Goal: Information Seeking & Learning: Learn about a topic

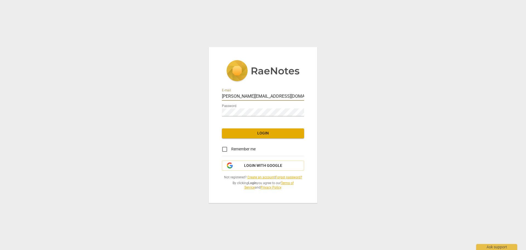
click at [285, 133] on span "Login" at bounding box center [262, 132] width 73 height 5
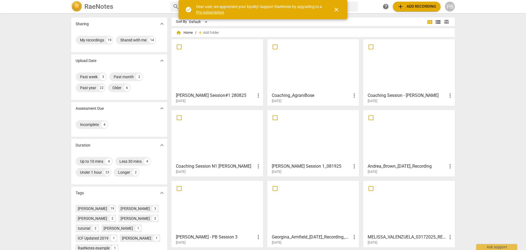
click at [236, 64] on div at bounding box center [217, 65] width 88 height 48
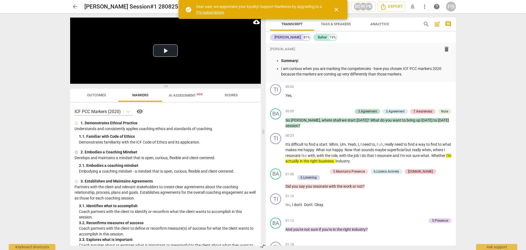
click at [336, 10] on span "close" at bounding box center [336, 9] width 7 height 7
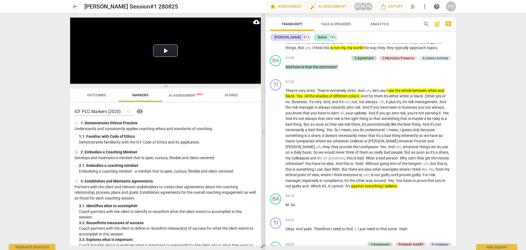
scroll to position [219, 0]
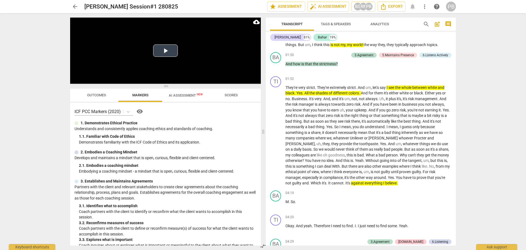
click at [161, 51] on button "Play Video" at bounding box center [165, 50] width 25 height 12
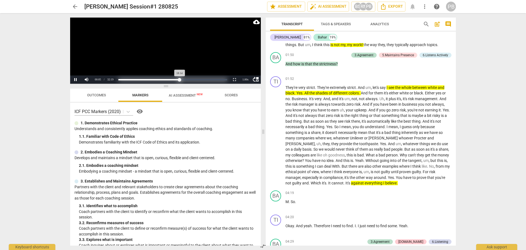
drag, startPoint x: 119, startPoint y: 78, endPoint x: 180, endPoint y: 78, distance: 60.3
click at [180, 79] on div "Progress : 56.42%" at bounding box center [148, 79] width 61 height 1
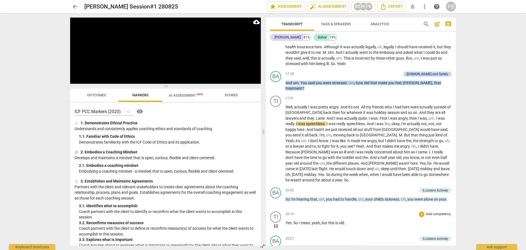
scroll to position [1260, 0]
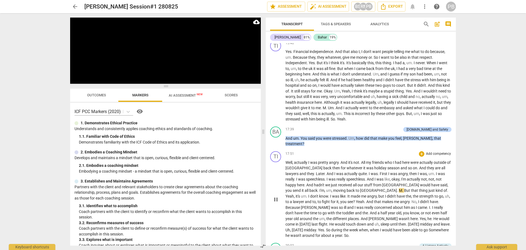
drag, startPoint x: 275, startPoint y: 194, endPoint x: 307, endPoint y: 149, distance: 55.2
click at [275, 196] on span "pause" at bounding box center [276, 199] width 7 height 7
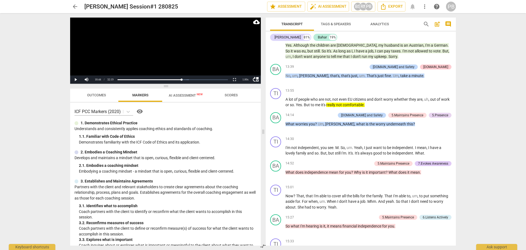
scroll to position [1013, 0]
click at [275, 124] on span "play_arrow" at bounding box center [276, 127] width 7 height 7
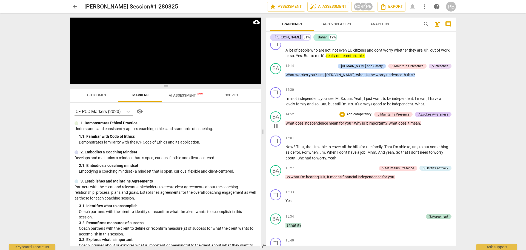
scroll to position [1068, 0]
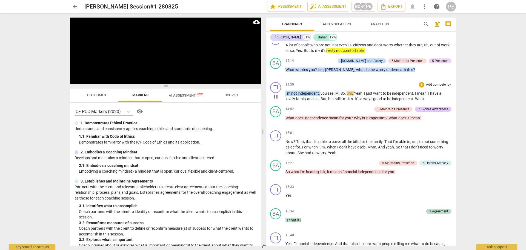
drag, startPoint x: 285, startPoint y: 90, endPoint x: 320, endPoint y: 88, distance: 34.3
click at [320, 90] on p "I'm not independent , you see . M . So , um . Yeah , I just want to be independ…" at bounding box center [368, 95] width 166 height 11
click at [332, 83] on icon "button" at bounding box center [332, 83] width 3 height 4
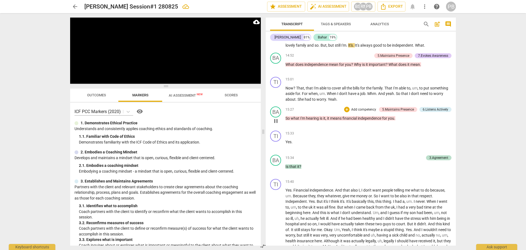
scroll to position [1123, 0]
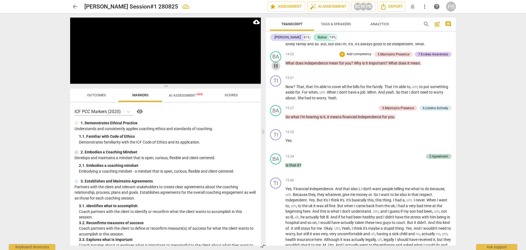
click at [275, 64] on span "pause" at bounding box center [276, 65] width 7 height 7
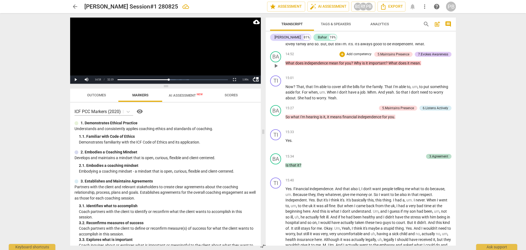
click at [394, 52] on div "5.Maintains Presence" at bounding box center [393, 54] width 32 height 5
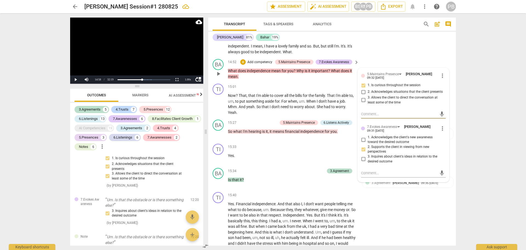
scroll to position [1441, 0]
click at [259, 60] on p "Add competency" at bounding box center [260, 62] width 26 height 5
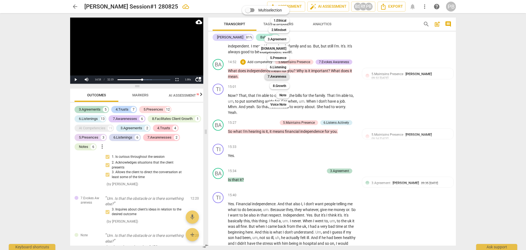
click at [282, 77] on b "7.Awareness" at bounding box center [277, 76] width 19 height 7
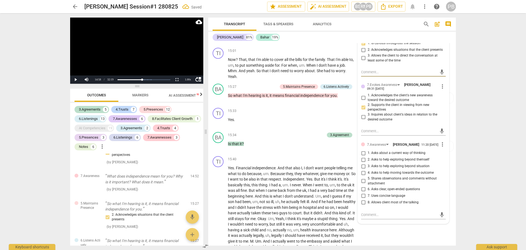
scroll to position [1338, 0]
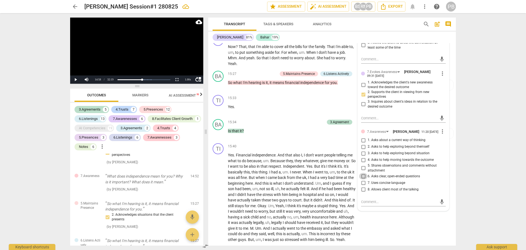
click at [361, 173] on input "6. Asks clear, open-ended questions" at bounding box center [363, 176] width 9 height 7
checkbox input "true"
click at [377, 201] on div "mic" at bounding box center [403, 201] width 85 height 12
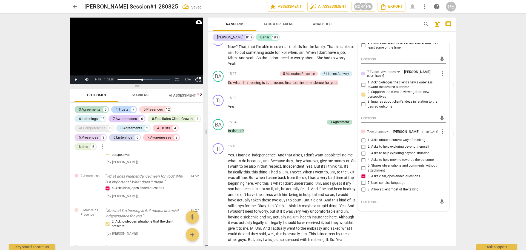
click at [387, 199] on textarea at bounding box center [399, 201] width 76 height 5
type textarea "Q"
type textarea "Qu"
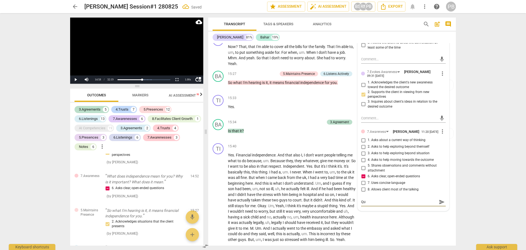
type textarea "Que"
type textarea "Ques"
type textarea "Quest"
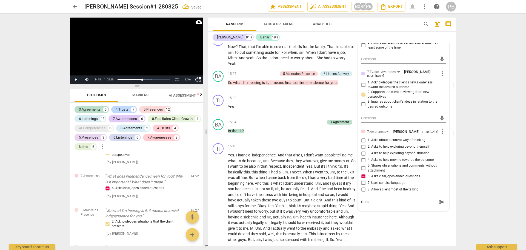
type textarea "Quest"
type textarea "Questi"
type textarea "Questio"
type textarea "Question"
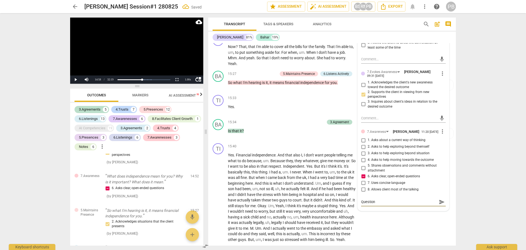
type textarea "Question"
type textarea "Question s"
type textarea "Question st"
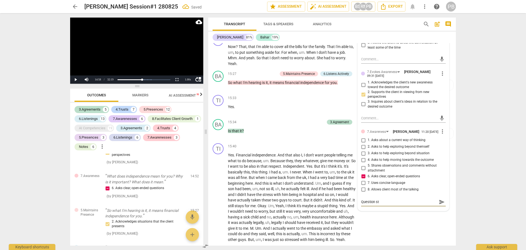
type textarea "Question sta"
type textarea "Question stac"
type textarea "Question stack"
type textarea "Question stacki"
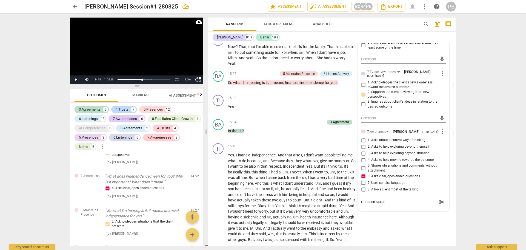
type textarea "Question stackin"
type textarea "Question stacking"
click at [364, 137] on input "1. Asks about a current way of thinking" at bounding box center [363, 140] width 9 height 7
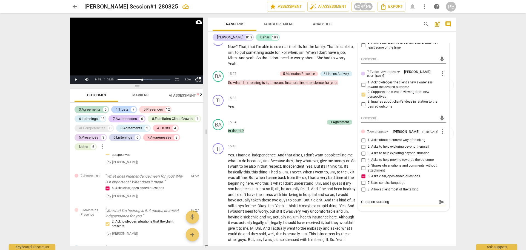
checkbox input "true"
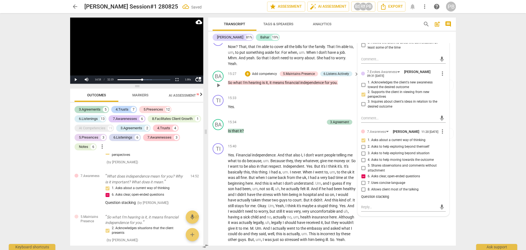
click at [261, 71] on p "Add competency" at bounding box center [264, 73] width 26 height 5
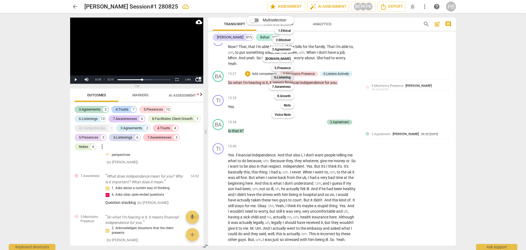
click at [285, 77] on b "6.Listening" at bounding box center [282, 77] width 16 height 7
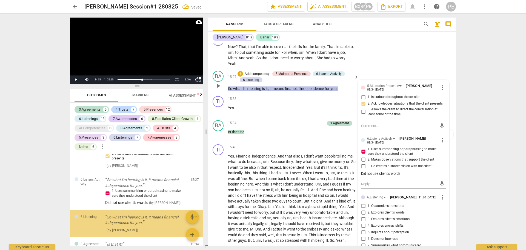
scroll to position [1994, 0]
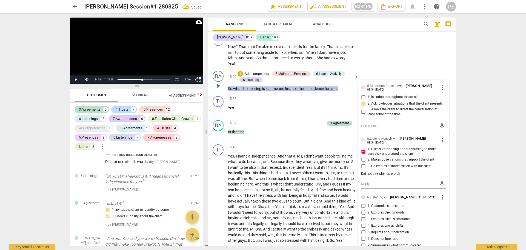
click at [362, 209] on input "2. Explores client's words" at bounding box center [363, 212] width 9 height 7
checkbox input "true"
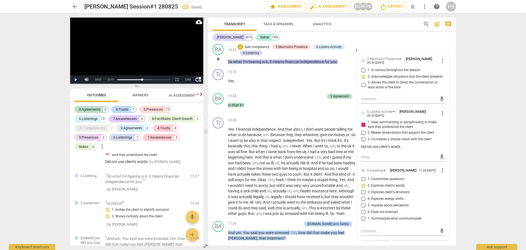
scroll to position [1365, 0]
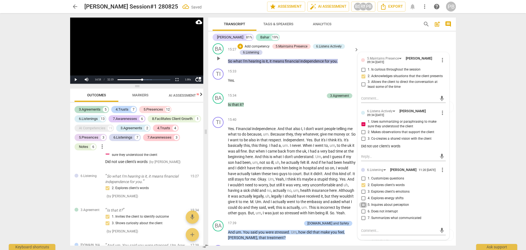
click at [363, 201] on input "5. Inquires about perception" at bounding box center [363, 204] width 9 height 7
checkbox input "true"
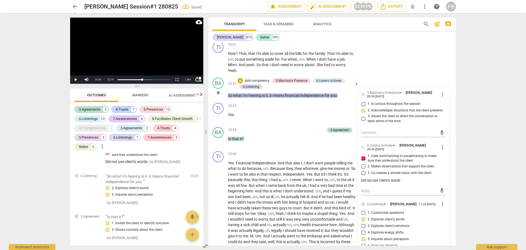
scroll to position [1338, 0]
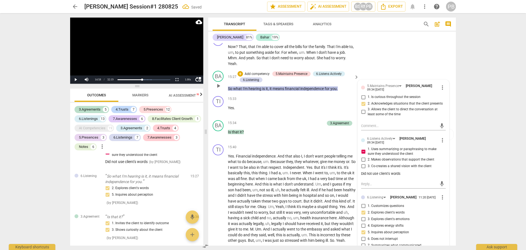
click at [362, 202] on input "1. Customizes questions" at bounding box center [363, 205] width 9 height 7
checkbox input "true"
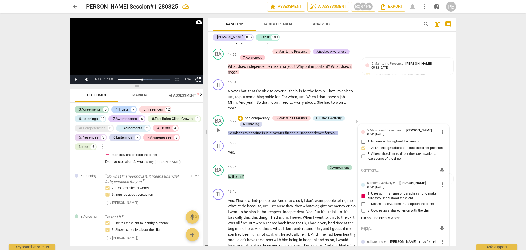
scroll to position [1283, 0]
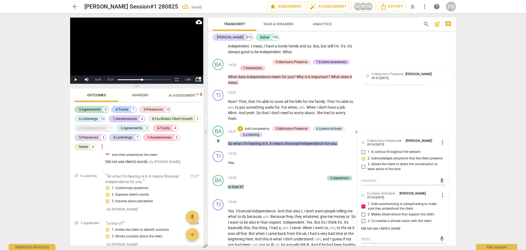
click at [257, 126] on p "Add competency" at bounding box center [257, 128] width 26 height 5
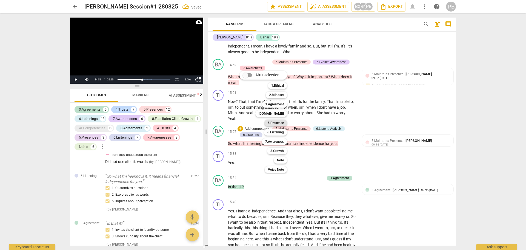
click at [275, 122] on b "5.Presence" at bounding box center [276, 122] width 16 height 7
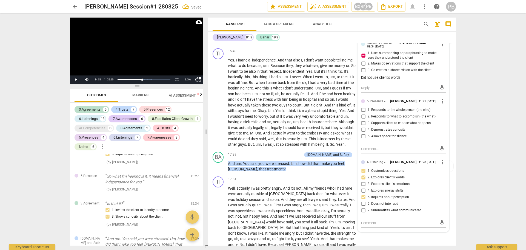
scroll to position [1447, 0]
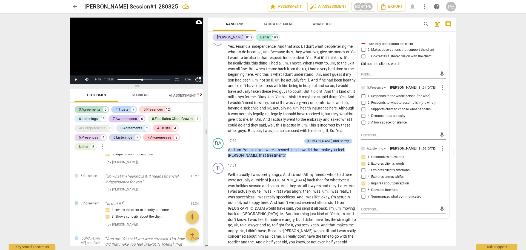
click at [362, 113] on input "4. Demonstrates curiosity" at bounding box center [363, 116] width 9 height 7
checkbox input "true"
click at [363, 93] on input "1. Responds to the whole person (the who)" at bounding box center [363, 96] width 9 height 7
checkbox input "true"
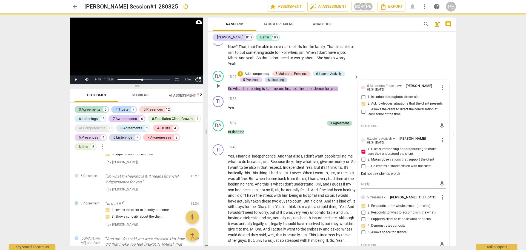
scroll to position [1283, 0]
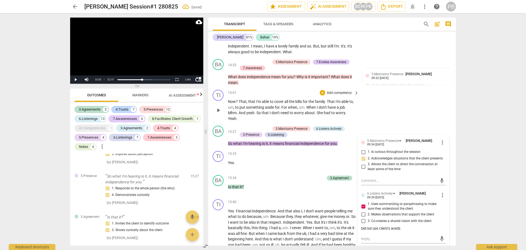
click at [218, 107] on span "play_arrow" at bounding box center [218, 110] width 7 height 7
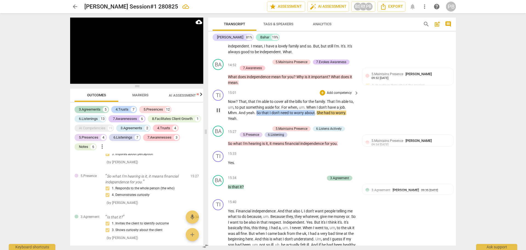
drag, startPoint x: 257, startPoint y: 104, endPoint x: 315, endPoint y: 105, distance: 58.1
click at [315, 105] on p "Now ? That , that I'm able to cover all the bills for the family . That I'm abl…" at bounding box center [292, 110] width 128 height 22
click at [325, 98] on icon "button" at bounding box center [327, 98] width 5 height 7
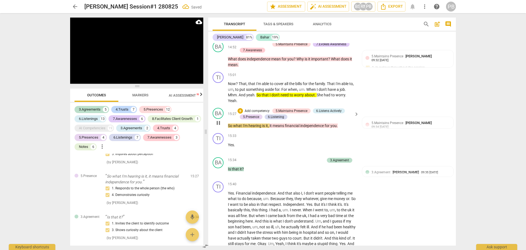
scroll to position [1310, 0]
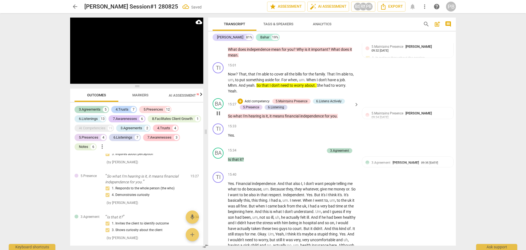
click at [256, 99] on p "Add competency" at bounding box center [257, 101] width 26 height 5
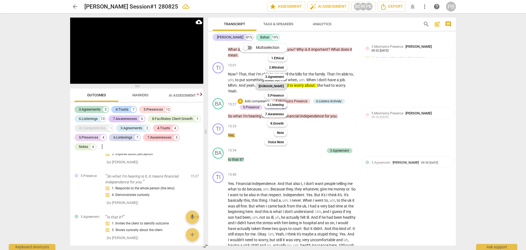
click at [276, 85] on b "[DOMAIN_NAME]" at bounding box center [271, 86] width 25 height 7
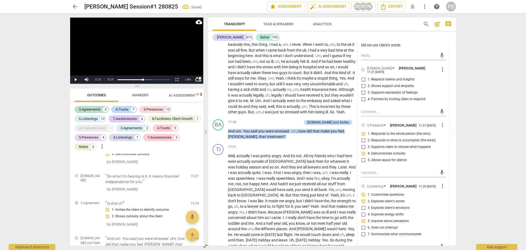
scroll to position [1475, 0]
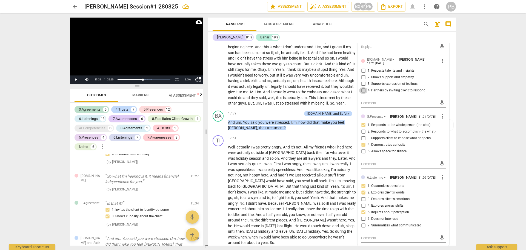
click at [362, 87] on input "4. Partners by inviting client to respond" at bounding box center [363, 90] width 9 height 7
checkbox input "true"
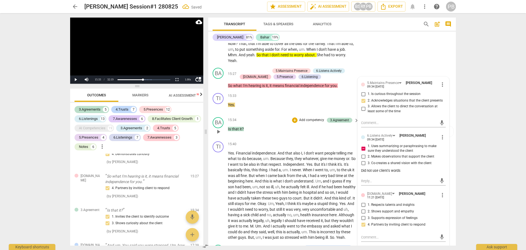
scroll to position [1338, 0]
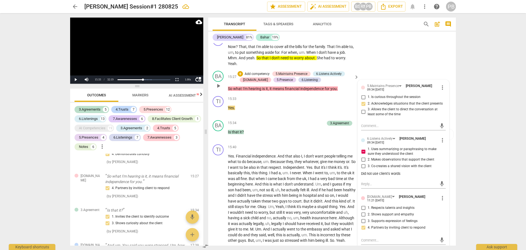
click at [259, 71] on p "Add competency" at bounding box center [257, 73] width 26 height 5
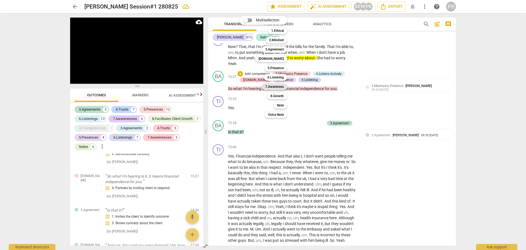
click at [282, 87] on b "7.Awareness" at bounding box center [274, 86] width 19 height 7
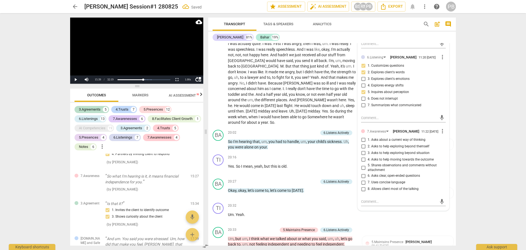
scroll to position [1612, 0]
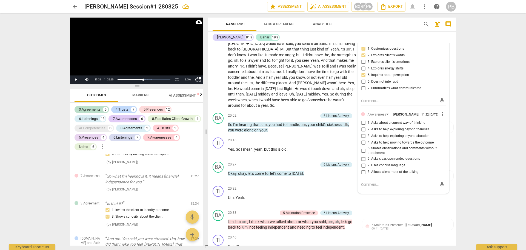
click at [361, 148] on input "5. Shares observations and comments without attachment" at bounding box center [363, 150] width 9 height 7
checkbox input "true"
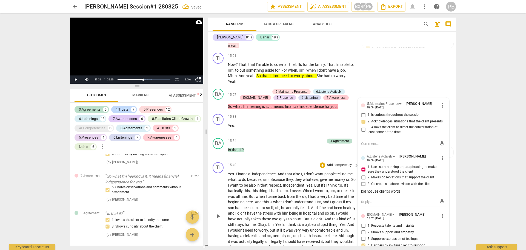
scroll to position [1310, 0]
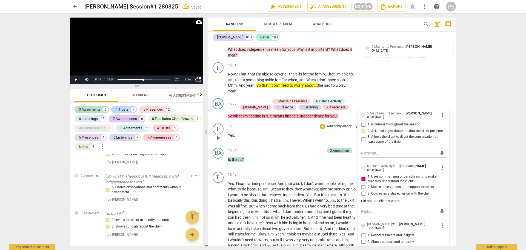
click at [219, 134] on span "play_arrow" at bounding box center [218, 137] width 7 height 7
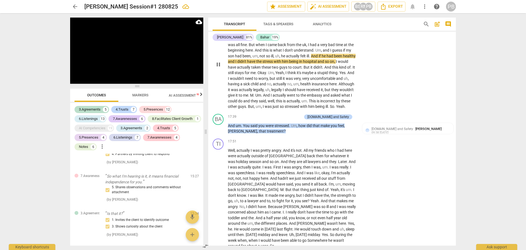
scroll to position [1475, 0]
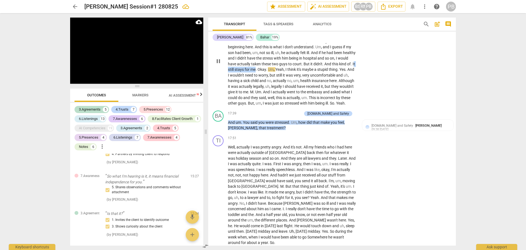
drag, startPoint x: 243, startPoint y: 61, endPoint x: 273, endPoint y: 60, distance: 29.9
click at [273, 60] on p "Yes . Financial independence . And that also I , I don't want people telling me…" at bounding box center [292, 61] width 128 height 90
click at [288, 54] on icon "button" at bounding box center [285, 55] width 5 height 7
click at [250, 67] on span "for" at bounding box center [248, 69] width 6 height 4
drag, startPoint x: 241, startPoint y: 61, endPoint x: 276, endPoint y: 60, distance: 35.1
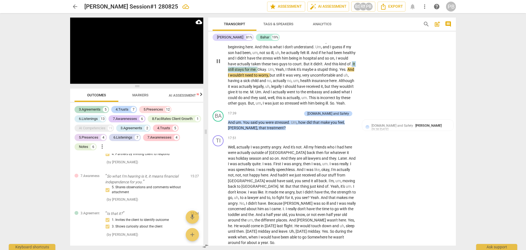
click at [276, 60] on p "Yes . Financial independence . And that also I , I don't want people telling me…" at bounding box center [292, 61] width 128 height 90
click at [282, 57] on div "+" at bounding box center [279, 55] width 5 height 5
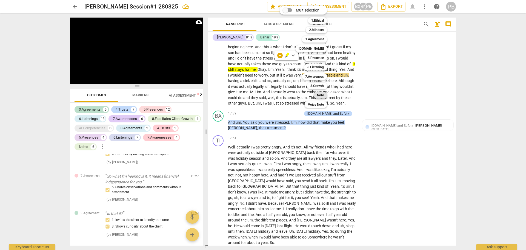
click at [321, 94] on b "Note" at bounding box center [320, 95] width 7 height 7
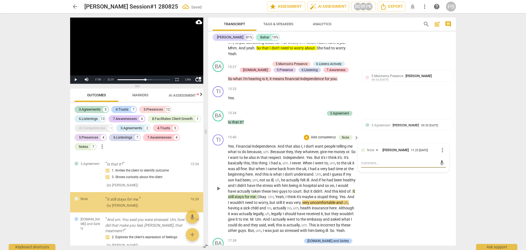
scroll to position [2185, 0]
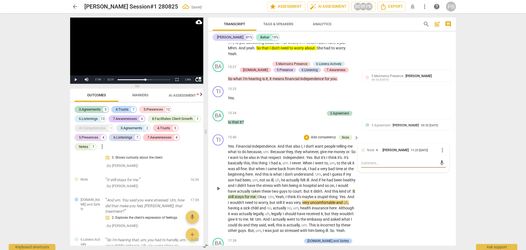
type textarea "t"
type textarea "tr"
type textarea "tra"
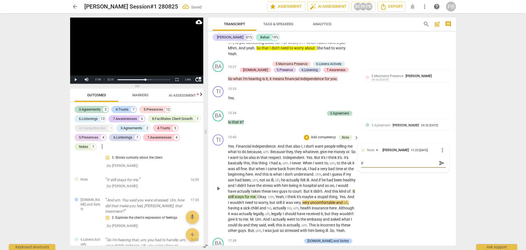
type textarea "tra"
type textarea "trap"
type textarea "[PERSON_NAME]"
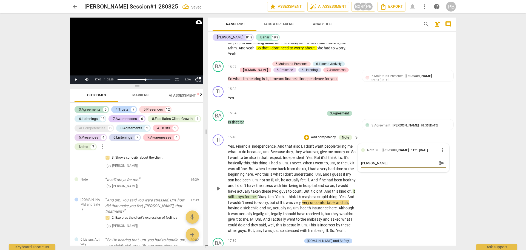
type textarea "trappe"
type textarea "trapped"
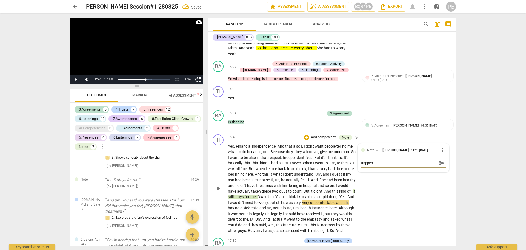
type textarea "trapped e"
type textarea "trapped em"
type textarea "trapped emo"
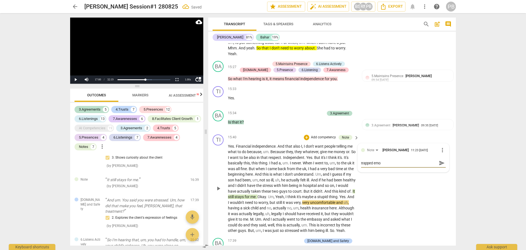
type textarea "trapped emot"
type textarea "trapped emoti"
type textarea "trapped emotio"
type textarea "trapped emotion"
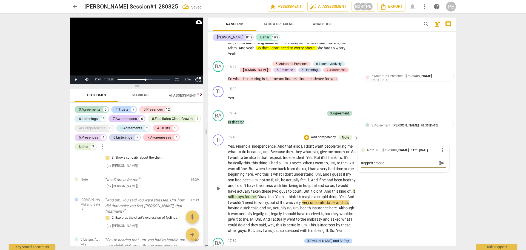
type textarea "trapped emotion"
type textarea "trapped emotion?"
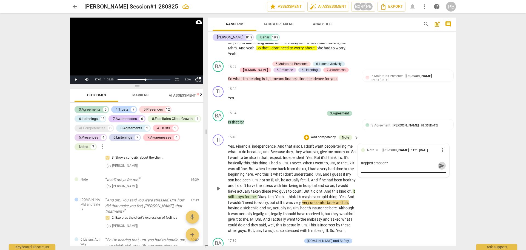
click at [438, 161] on button "send" at bounding box center [442, 165] width 8 height 8
click at [216, 185] on span "play_arrow" at bounding box center [218, 188] width 7 height 7
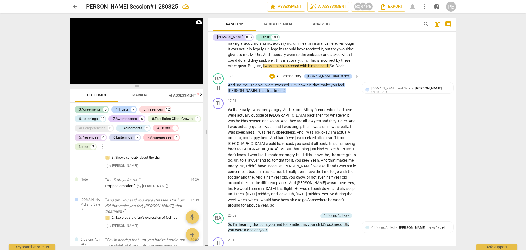
scroll to position [1539, 0]
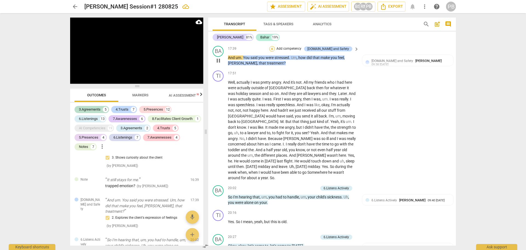
click at [275, 46] on div "+" at bounding box center [271, 48] width 5 height 5
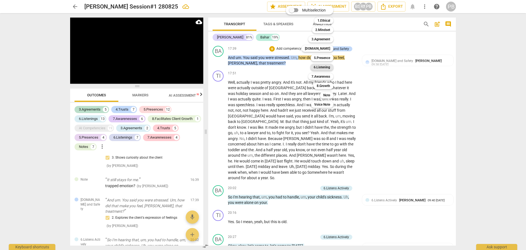
click at [319, 67] on b "6.Listening" at bounding box center [322, 67] width 16 height 7
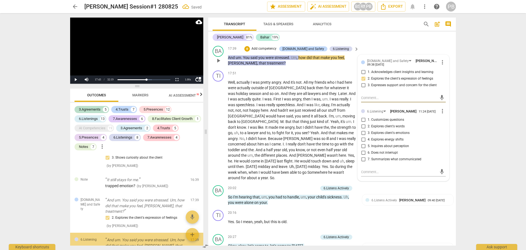
scroll to position [2251, 0]
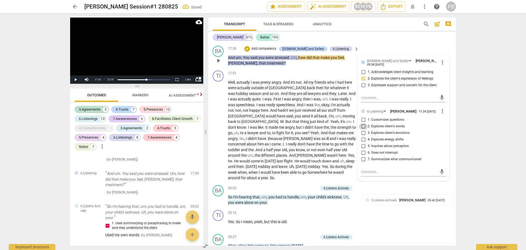
click at [361, 127] on input "2. Explores client's words" at bounding box center [363, 126] width 9 height 7
checkbox input "true"
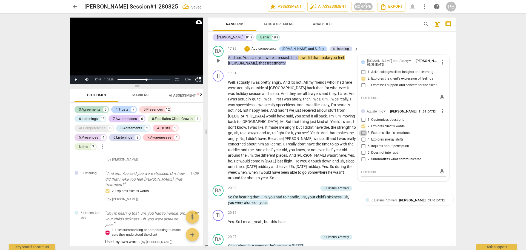
click at [362, 133] on input "3. Explores client's emotions" at bounding box center [363, 133] width 9 height 7
checkbox input "true"
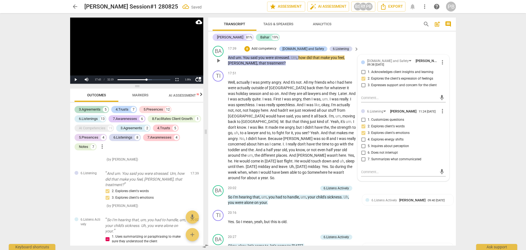
click at [277, 46] on p "Add competency" at bounding box center [264, 48] width 26 height 5
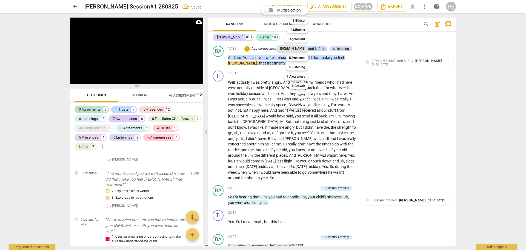
click at [294, 49] on div "[DOMAIN_NAME]" at bounding box center [293, 48] width 32 height 7
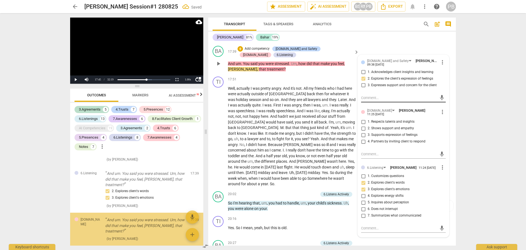
scroll to position [2298, 0]
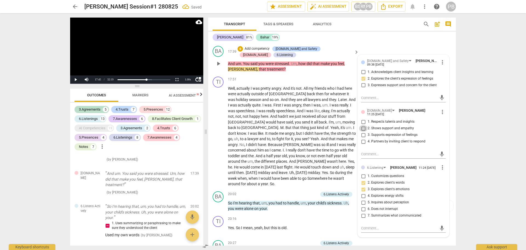
click at [362, 126] on input "2. Shows support and empathy" at bounding box center [363, 128] width 9 height 7
checkbox input "true"
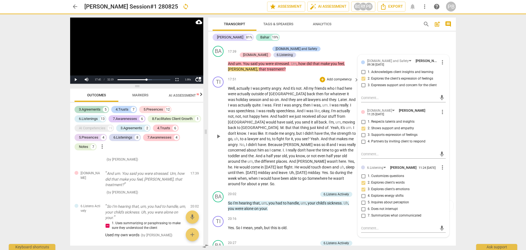
click at [283, 76] on div "17:51 + Add competency keyboard_arrow_right" at bounding box center [293, 79] width 131 height 6
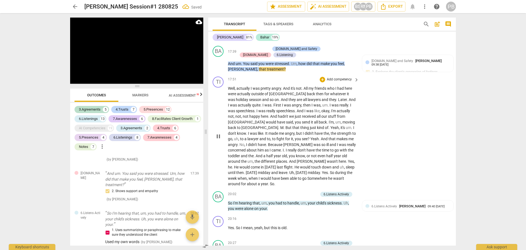
scroll to position [1567, 0]
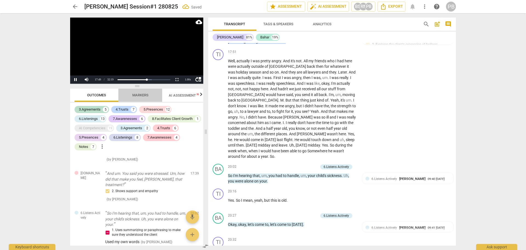
click at [147, 95] on span "Markers" at bounding box center [140, 95] width 16 height 4
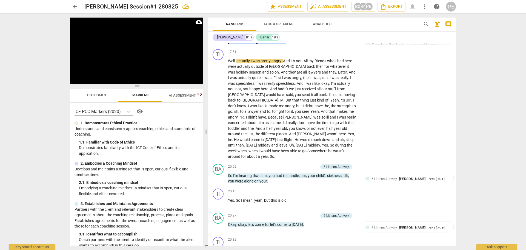
click at [104, 96] on span "Outcomes" at bounding box center [96, 95] width 19 height 4
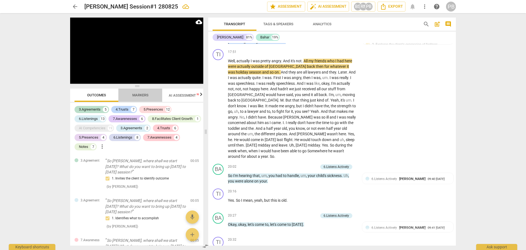
click at [133, 93] on span "Markers" at bounding box center [140, 95] width 16 height 4
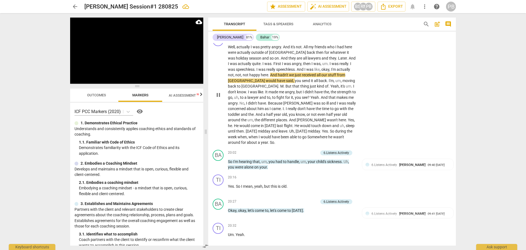
scroll to position [1594, 0]
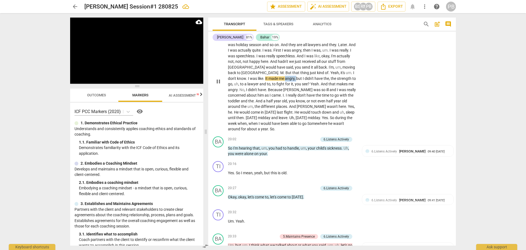
drag, startPoint x: 228, startPoint y: 71, endPoint x: 239, endPoint y: 72, distance: 10.7
click at [239, 72] on p "Well , actually I was pretty angry . And it's not . All my friends who I had he…" at bounding box center [292, 81] width 128 height 101
click at [250, 62] on icon "button" at bounding box center [251, 64] width 5 height 7
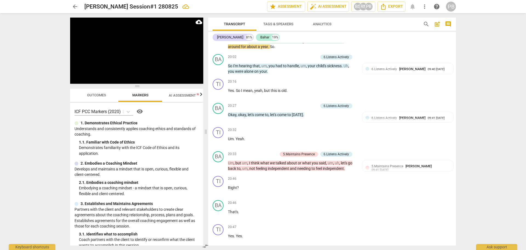
scroll to position [1649, 0]
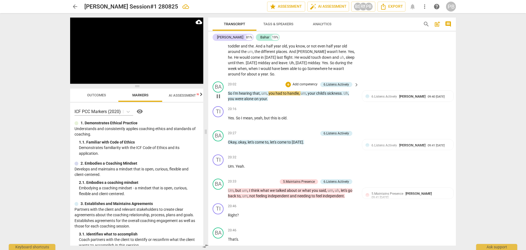
click at [300, 82] on p "Add competency" at bounding box center [305, 84] width 26 height 5
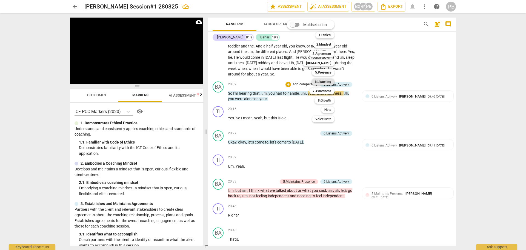
click at [327, 82] on b "6.Listening" at bounding box center [323, 81] width 16 height 7
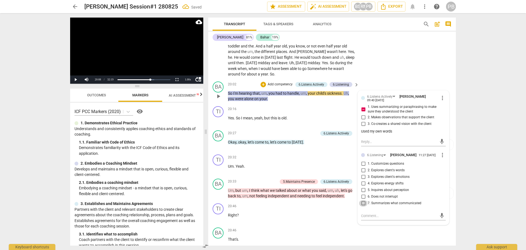
click at [362, 200] on input "7. Summarizes what communicated" at bounding box center [363, 203] width 9 height 7
checkbox input "true"
click at [216, 93] on span "play_arrow" at bounding box center [218, 96] width 7 height 7
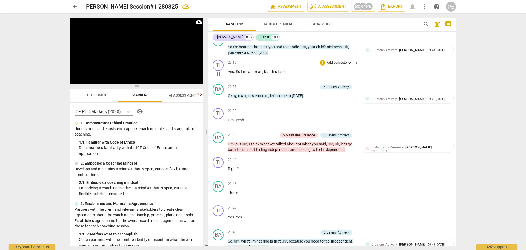
scroll to position [1704, 0]
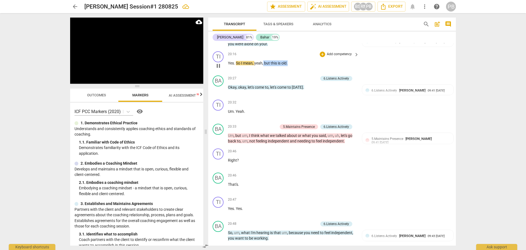
drag, startPoint x: 264, startPoint y: 50, endPoint x: 289, endPoint y: 51, distance: 24.9
click at [289, 60] on p "Yes . So I mean , yeah , but this is old ." at bounding box center [292, 63] width 128 height 6
click at [300, 42] on icon "button" at bounding box center [300, 42] width 3 height 4
click at [292, 76] on p "Add competency" at bounding box center [305, 78] width 26 height 5
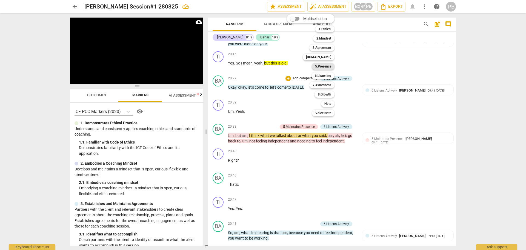
click at [326, 66] on b "5.Presence" at bounding box center [323, 66] width 16 height 7
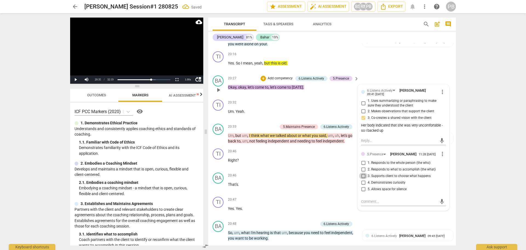
click at [362, 172] on input "3. Supports client to choose what happens" at bounding box center [363, 175] width 9 height 7
checkbox input "true"
click at [219, 135] on span "play_arrow" at bounding box center [218, 138] width 7 height 7
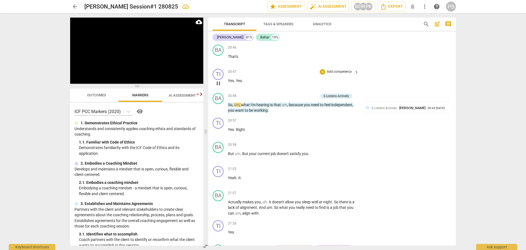
scroll to position [1841, 0]
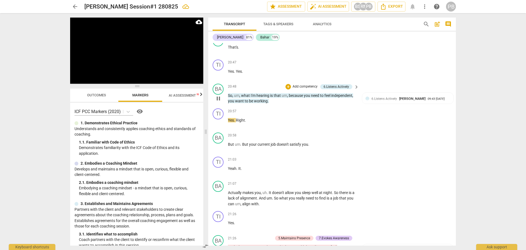
click at [305, 84] on p "Add competency" at bounding box center [305, 86] width 26 height 5
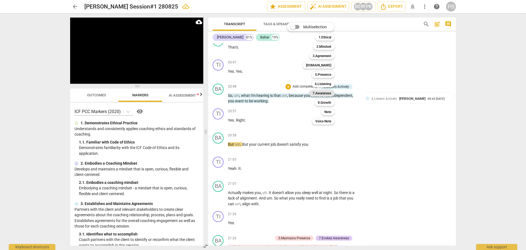
click at [321, 95] on b "7.Awareness" at bounding box center [322, 93] width 19 height 7
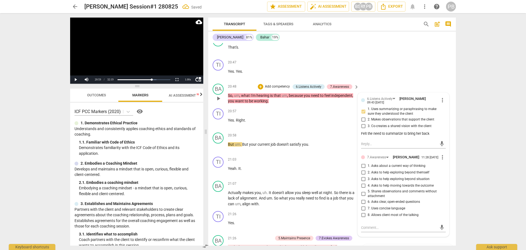
click at [362, 190] on input "5. Shares observations and comments without attachment" at bounding box center [363, 193] width 9 height 7
checkbox input "true"
click at [220, 144] on span "play_arrow" at bounding box center [218, 147] width 7 height 7
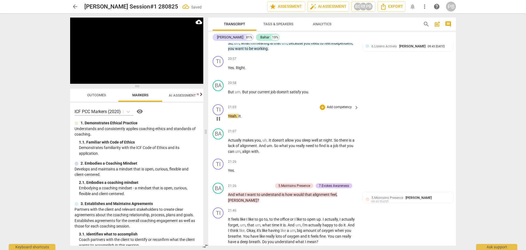
scroll to position [1895, 0]
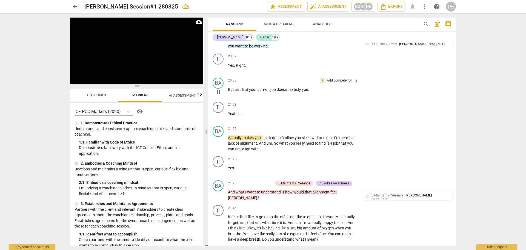
click at [322, 78] on div "+" at bounding box center [322, 80] width 5 height 5
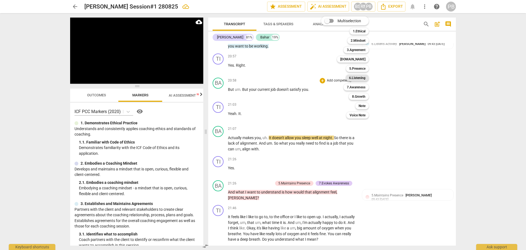
click at [354, 80] on b "6.Listening" at bounding box center [357, 77] width 16 height 7
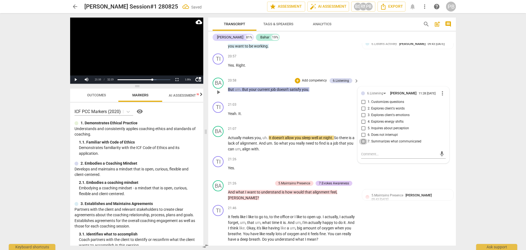
click at [362, 138] on input "7. Summarizes what communicated" at bounding box center [363, 141] width 9 height 7
checkbox input "true"
click at [217, 140] on span "play_arrow" at bounding box center [218, 143] width 7 height 7
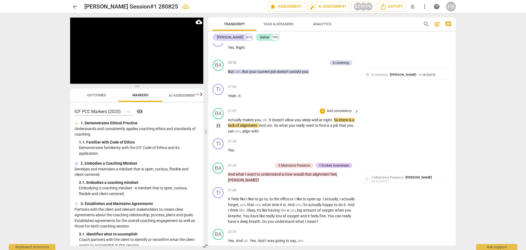
scroll to position [1923, 0]
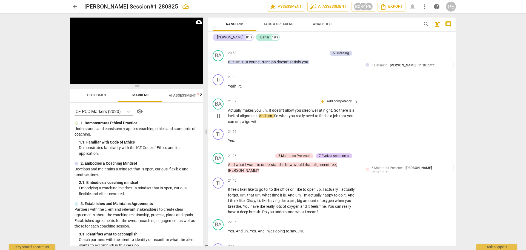
click at [320, 99] on div "+" at bounding box center [322, 101] width 5 height 5
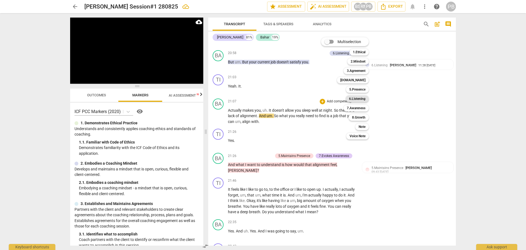
click at [351, 97] on b "6.Listening" at bounding box center [357, 98] width 16 height 7
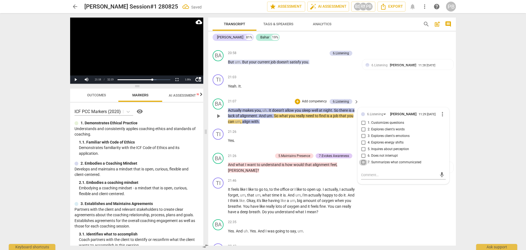
click at [363, 159] on input "7. Summarizes what communicated" at bounding box center [363, 162] width 9 height 7
checkbox input "true"
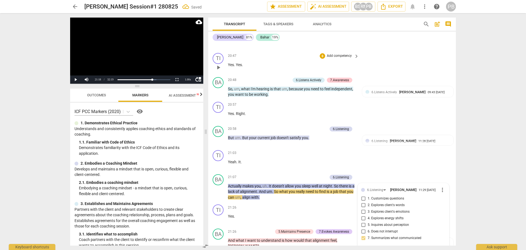
scroll to position [1841, 0]
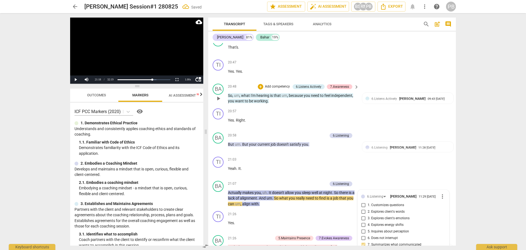
click at [281, 84] on p "Add competency" at bounding box center [277, 86] width 26 height 5
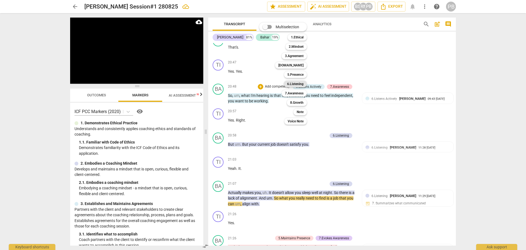
click at [293, 84] on b "6.Listening" at bounding box center [295, 84] width 16 height 7
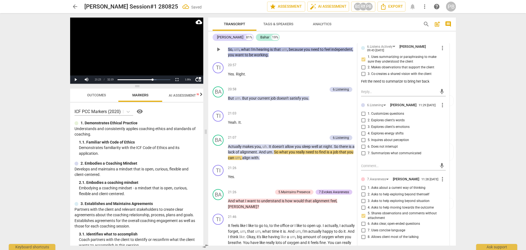
scroll to position [1895, 0]
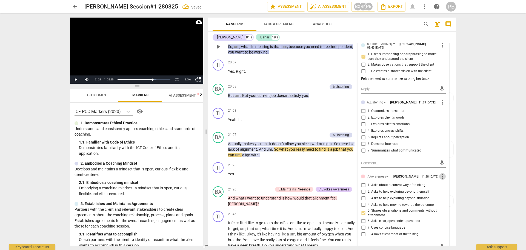
click at [440, 173] on span "more_vert" at bounding box center [442, 176] width 7 height 7
drag, startPoint x: 444, startPoint y: 177, endPoint x: 290, endPoint y: 19, distance: 220.2
click at [444, 177] on li "Delete" at bounding box center [446, 176] width 19 height 10
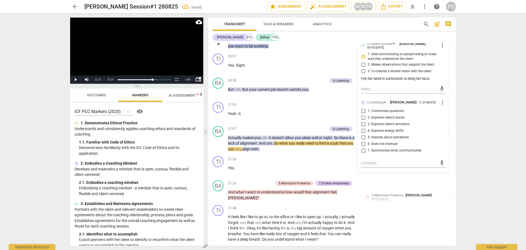
click at [364, 147] on input "7. Summarizes what communicated" at bounding box center [363, 150] width 9 height 7
checkbox input "true"
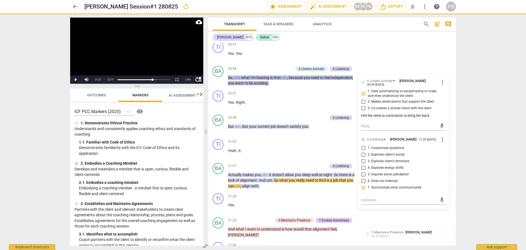
scroll to position [1868, 0]
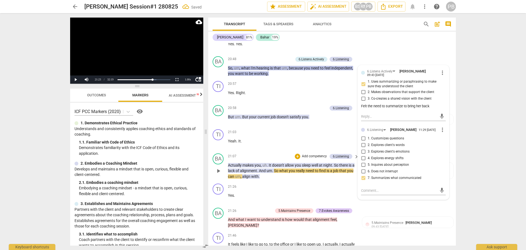
drag, startPoint x: 219, startPoint y: 158, endPoint x: 276, endPoint y: 156, distance: 57.3
click at [218, 167] on span "play_arrow" at bounding box center [218, 170] width 7 height 7
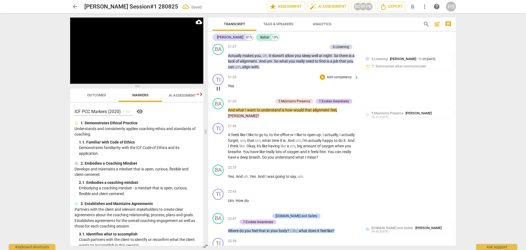
scroll to position [1977, 0]
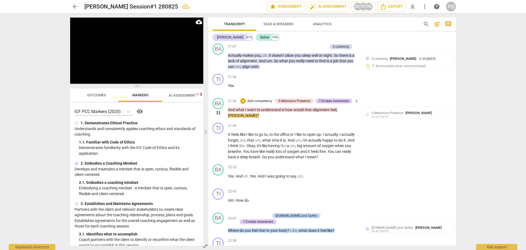
click at [266, 99] on p "Add competency" at bounding box center [260, 101] width 26 height 5
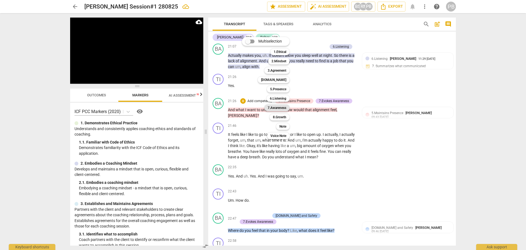
click at [276, 107] on b "7.Awareness" at bounding box center [277, 107] width 19 height 7
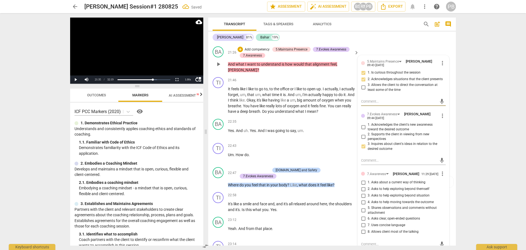
scroll to position [2032, 0]
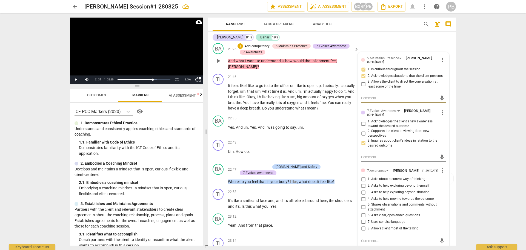
click at [362, 182] on input "2. Asks to help exploring beyond themself" at bounding box center [363, 185] width 9 height 7
checkbox input "true"
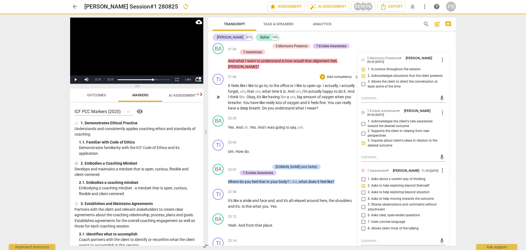
click at [216, 94] on span "play_arrow" at bounding box center [218, 97] width 7 height 7
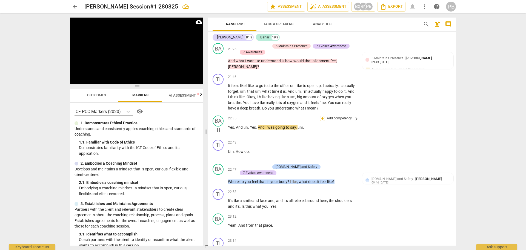
click at [322, 116] on div "+" at bounding box center [322, 118] width 5 height 5
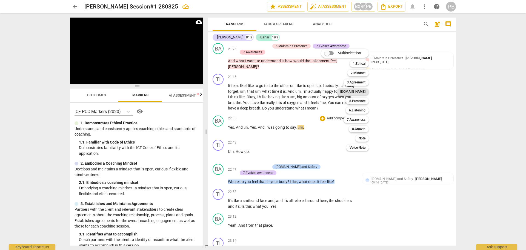
click at [357, 91] on b "[DOMAIN_NAME]" at bounding box center [352, 91] width 25 height 7
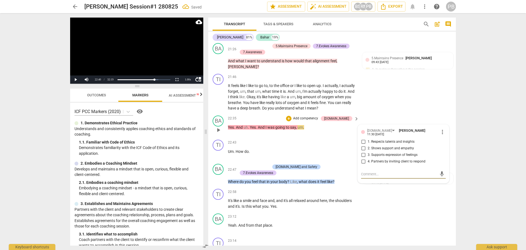
click at [361, 151] on input "3. Supports expression of feelings" at bounding box center [363, 154] width 9 height 7
checkbox input "true"
click at [216, 151] on span "play_arrow" at bounding box center [218, 154] width 7 height 7
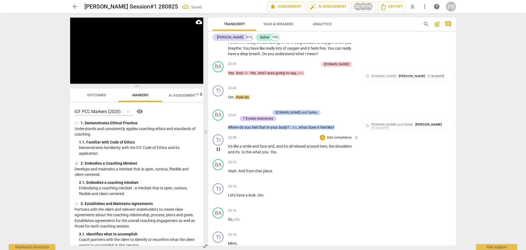
scroll to position [2087, 0]
click at [268, 109] on p "Add competency" at bounding box center [257, 111] width 26 height 5
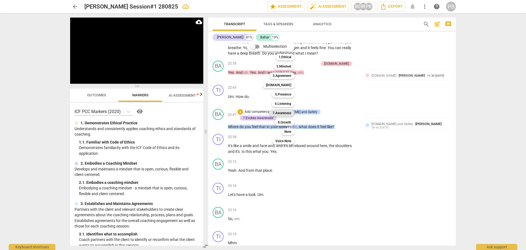
click at [283, 113] on b "7.Awareness" at bounding box center [282, 113] width 19 height 7
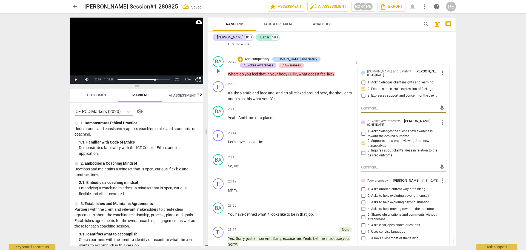
scroll to position [2142, 0]
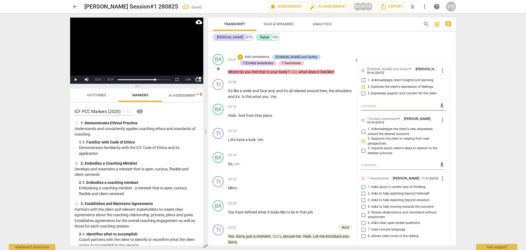
click at [442, 175] on span "more_vert" at bounding box center [442, 178] width 7 height 7
click at [442, 172] on li "Delete" at bounding box center [446, 170] width 19 height 10
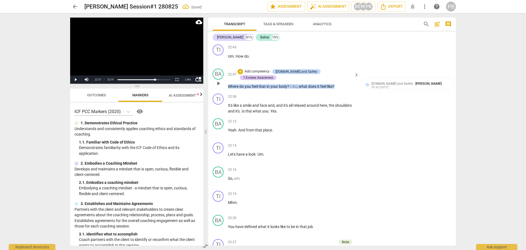
scroll to position [2114, 0]
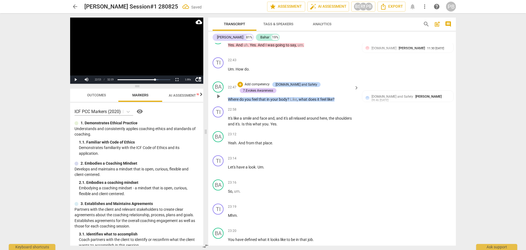
click at [263, 82] on p "Add competency" at bounding box center [257, 84] width 26 height 5
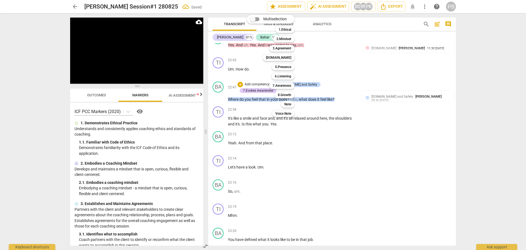
drag, startPoint x: 279, startPoint y: 78, endPoint x: 363, endPoint y: 91, distance: 84.6
click at [279, 77] on b "6.Listening" at bounding box center [283, 76] width 16 height 7
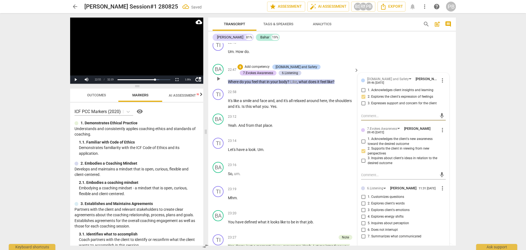
scroll to position [2142, 0]
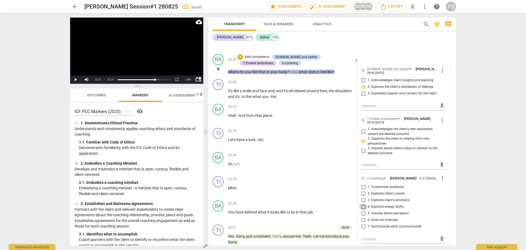
click at [361, 203] on input "4. Explores energy shifts" at bounding box center [363, 206] width 9 height 7
checkbox input "true"
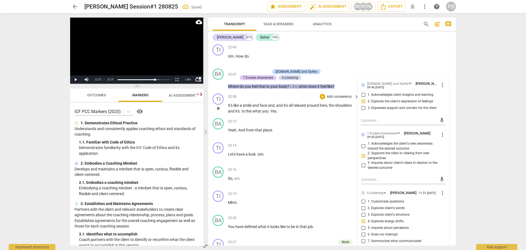
scroll to position [2114, 0]
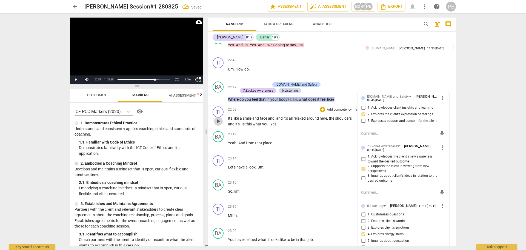
click at [216, 118] on span "play_arrow" at bounding box center [218, 121] width 7 height 7
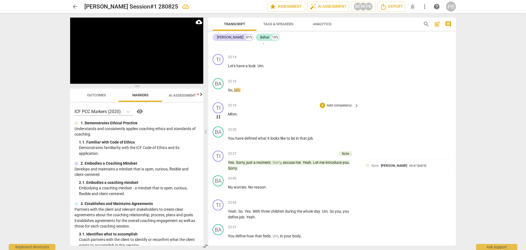
scroll to position [2224, 0]
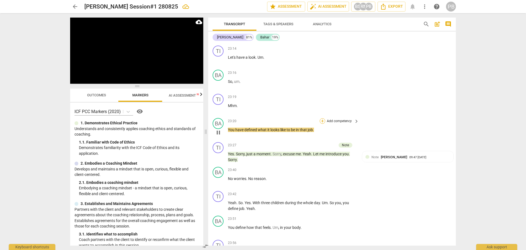
click at [322, 118] on div "+" at bounding box center [322, 120] width 5 height 5
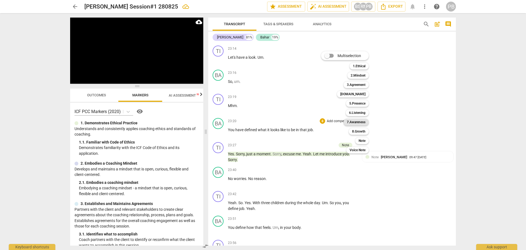
click at [348, 122] on b "7.Awareness" at bounding box center [356, 122] width 19 height 7
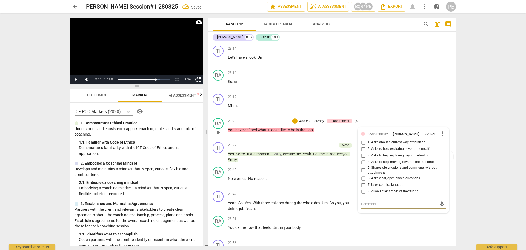
click at [362, 167] on input "5. Shares observations and comments without attachment" at bounding box center [363, 170] width 9 height 7
checkbox input "true"
click at [217, 153] on span "play_arrow" at bounding box center [218, 156] width 7 height 7
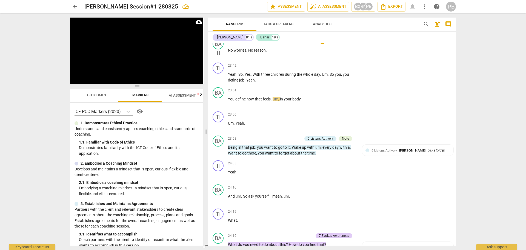
scroll to position [2388, 0]
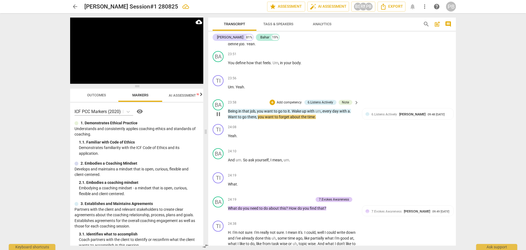
click at [285, 100] on p "Add competency" at bounding box center [289, 102] width 26 height 5
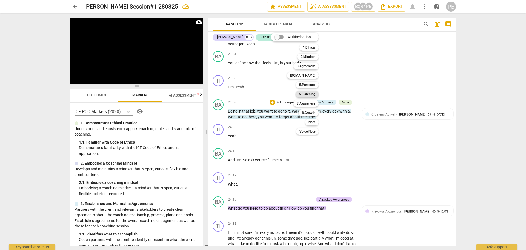
click at [301, 94] on b "6.Listening" at bounding box center [307, 94] width 16 height 7
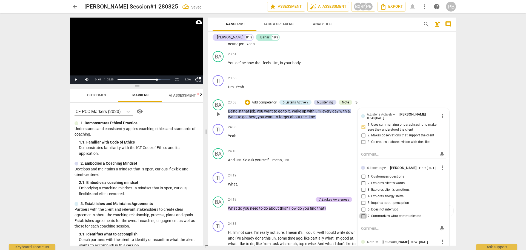
click at [362, 212] on input "7. Summarizes what communicated" at bounding box center [363, 215] width 9 height 7
checkbox input "true"
click at [217, 135] on span "play_arrow" at bounding box center [218, 138] width 7 height 7
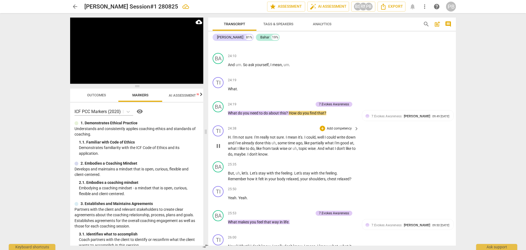
scroll to position [2498, 0]
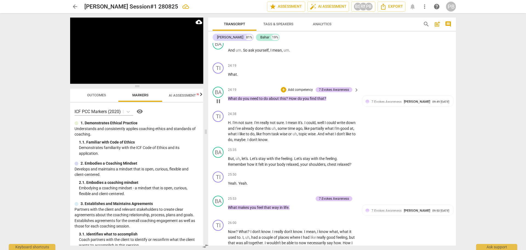
click at [296, 87] on p "Add competency" at bounding box center [300, 89] width 26 height 5
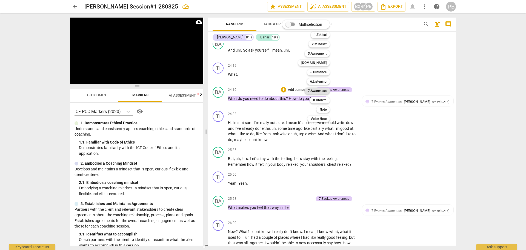
click at [316, 92] on b "7.Awareness" at bounding box center [317, 90] width 19 height 7
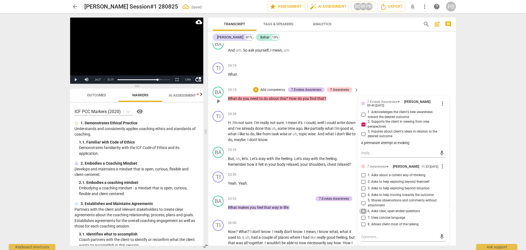
click at [362, 208] on input "6. Asks clear, open-ended questions" at bounding box center [363, 211] width 9 height 7
checkbox input "true"
click at [369, 234] on textarea at bounding box center [399, 236] width 76 height 5
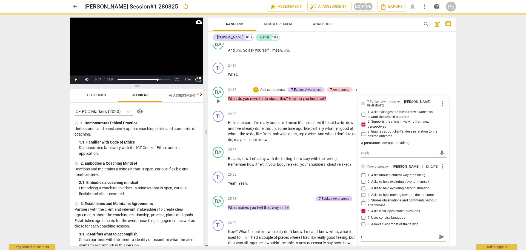
type textarea "t"
type textarea "tw"
type textarea "two"
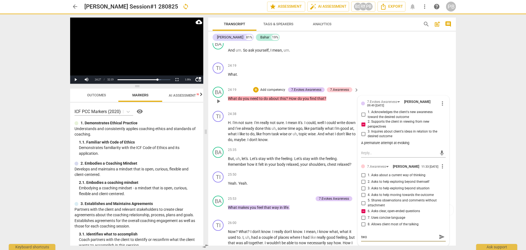
type textarea "two"
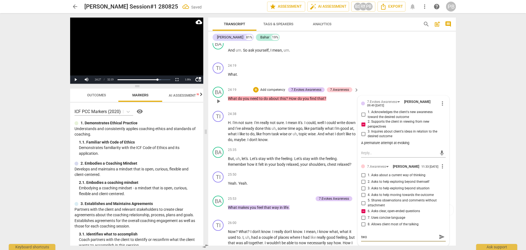
type textarea "two d"
type textarea "two di"
type textarea "two dif"
type textarea "two diff"
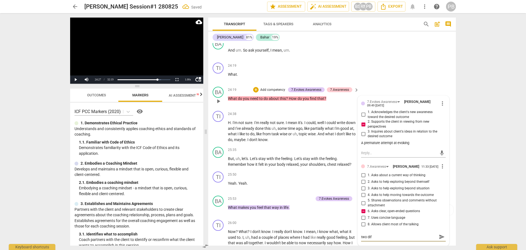
type textarea "two diff"
type textarea "two diffe"
type textarea "two differ"
type textarea "two differe"
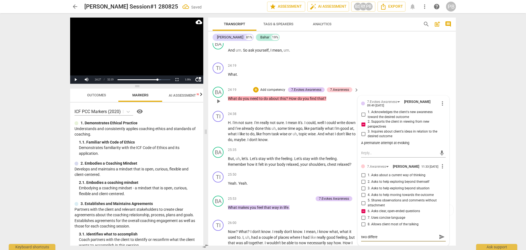
type textarea "two differen"
type textarea "two different"
type textarea "two different q"
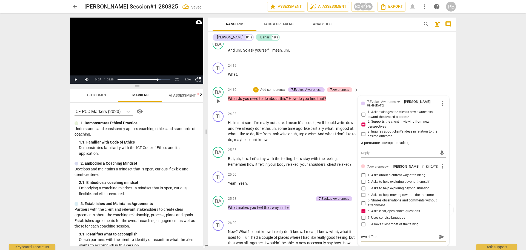
type textarea "two different q"
type textarea "two different qu"
type textarea "two different que"
type textarea "two different ques"
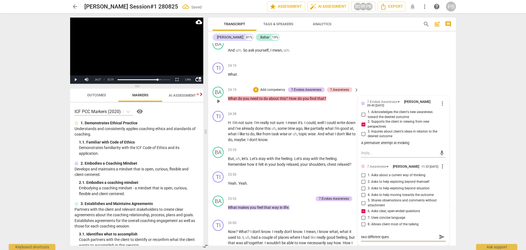
type textarea "two different quest"
type textarea "two different questi"
type textarea "two different questio"
type textarea "two different question"
type textarea "two different questions"
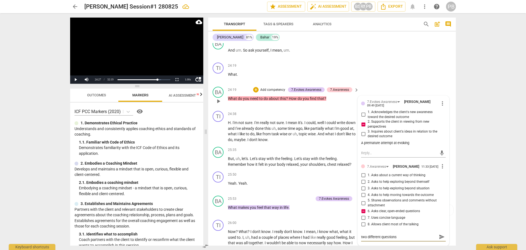
type textarea "two different questions"
click at [362, 185] on input "3. Asks to help exploring beyond situation" at bounding box center [363, 188] width 9 height 7
checkbox input "true"
click at [222, 128] on span "play_arrow" at bounding box center [218, 131] width 7 height 7
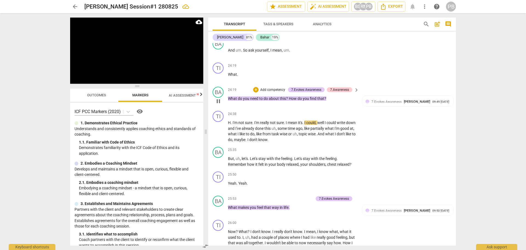
click at [273, 87] on p "Add competency" at bounding box center [273, 89] width 26 height 5
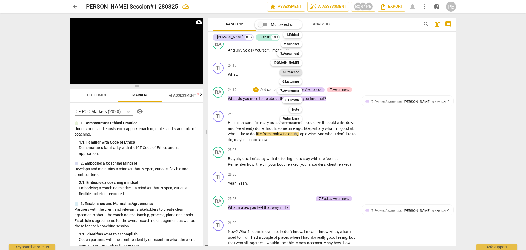
click at [289, 72] on b "5.Presence" at bounding box center [291, 72] width 16 height 7
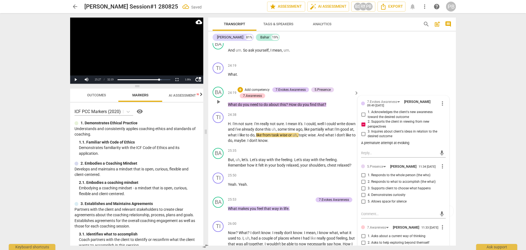
click at [361, 198] on input "5. Allows space for silence" at bounding box center [363, 201] width 9 height 7
checkbox input "true"
click at [365, 211] on textarea at bounding box center [399, 213] width 76 height 5
type textarea "L"
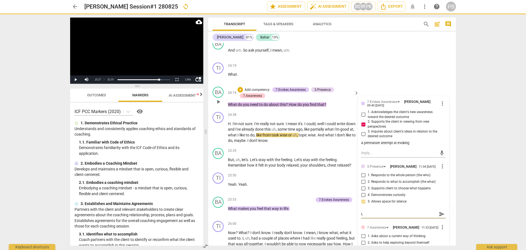
type textarea "Lo"
type textarea "Lov"
type textarea "Love"
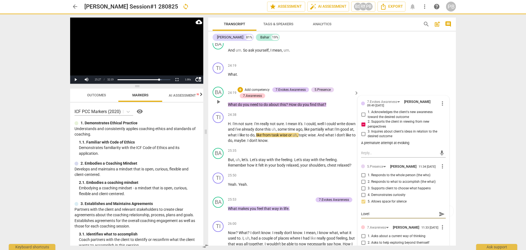
type textarea "Lovely"
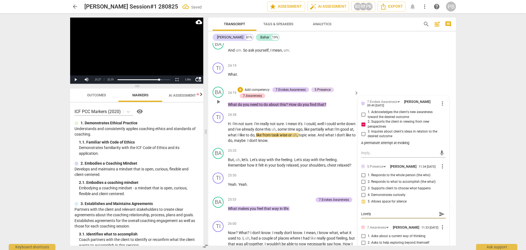
type textarea "Lovely"
type textarea "Lovely s"
type textarea "Lovely sp"
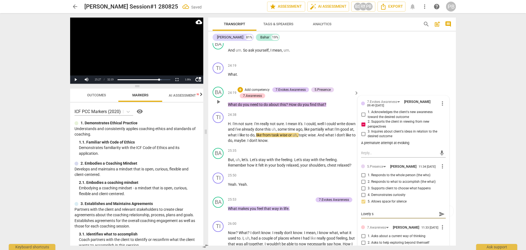
type textarea "Lovely sp"
type textarea "Lovely spa"
type textarea "Lovely spac"
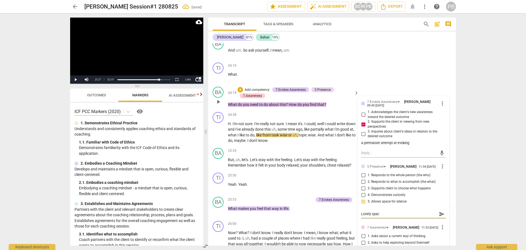
type textarea "Lovely space"
type textarea "Lovely space b"
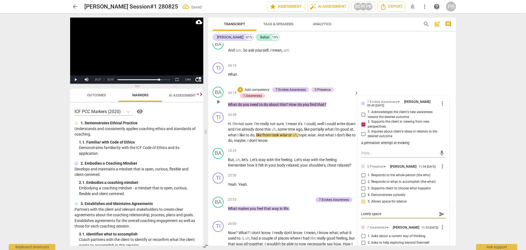
type textarea "Lovely space b"
type textarea "Lovely space be"
type textarea "Lovely space bet"
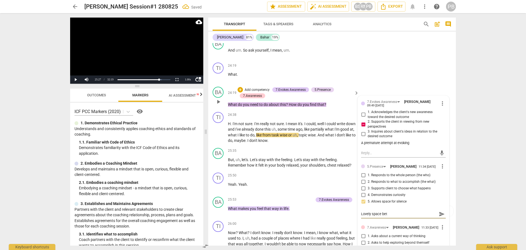
type textarea "Lovely space betw"
type textarea "Lovely space betwe"
type textarea "Lovely space betwee"
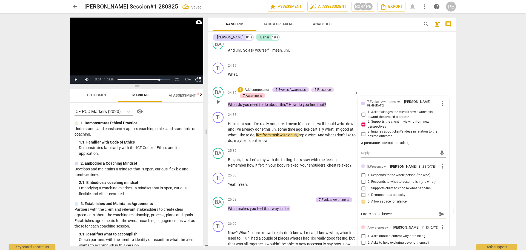
type textarea "Lovely space betwee"
type textarea "Lovely space between"
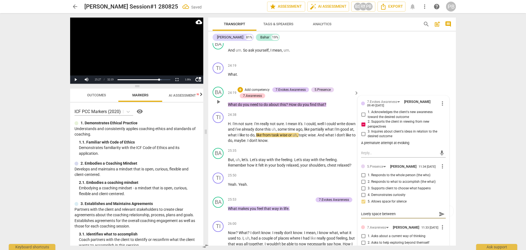
type textarea "Lovely space between t"
type textarea "Lovely space between th"
type textarea "Lovely space between the"
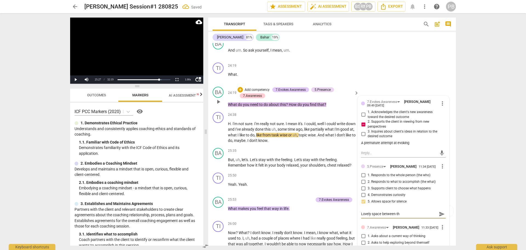
type textarea "Lovely space between the"
type textarea "Lovely space between thes"
type textarea "Lovely space between the"
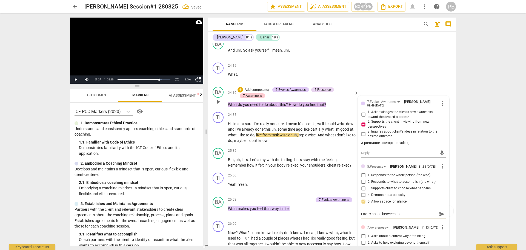
type textarea "Lovely space between th"
type textarea "Lovely space between thi"
type textarea "Lovely space between this"
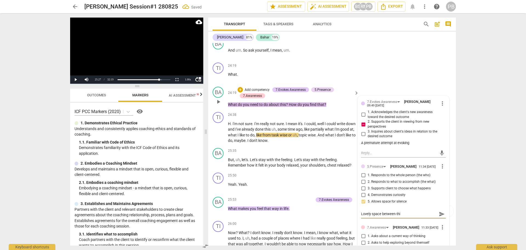
type textarea "Lovely space between this"
type textarea "Lovely space between this q"
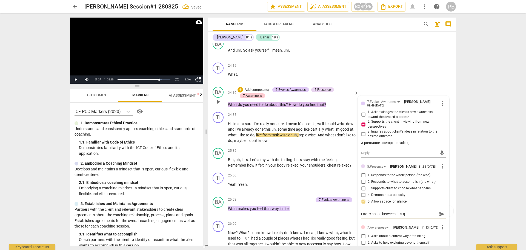
type textarea "Lovely space between this qu"
type textarea "Lovely space between this que"
type textarea "Lovely space between this ques"
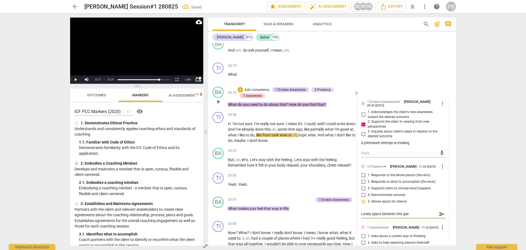
type textarea "Lovely space between this ques"
type textarea "Lovely space between this quest"
type textarea "Lovely space between this questi"
type textarea "Lovely space between this questio"
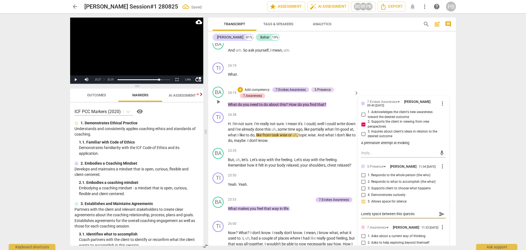
type textarea "Lovely space between this question"
type textarea "Lovely space between this question a"
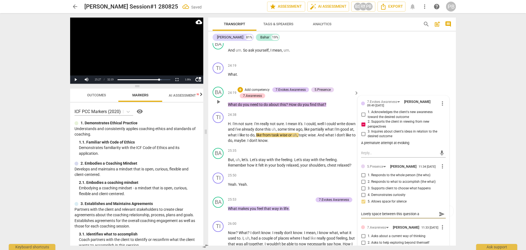
type textarea "Lovely space between this question an"
type textarea "Lovely space between this question and"
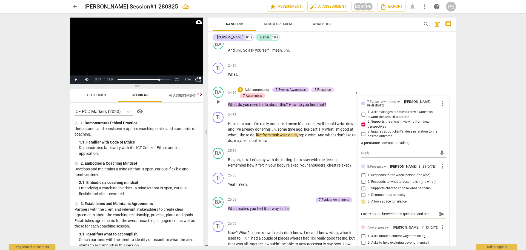
scroll to position [5, 0]
click at [439, 211] on span "send" at bounding box center [442, 214] width 6 height 6
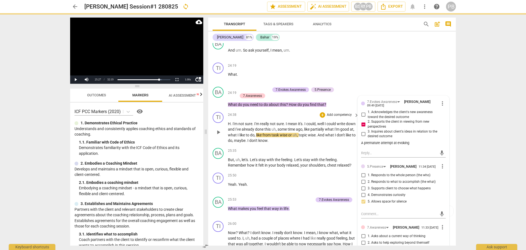
scroll to position [0, 0]
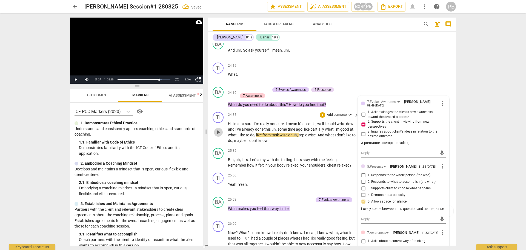
click at [217, 129] on span "play_arrow" at bounding box center [218, 132] width 7 height 7
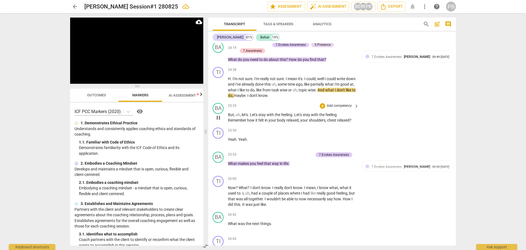
scroll to position [2553, 0]
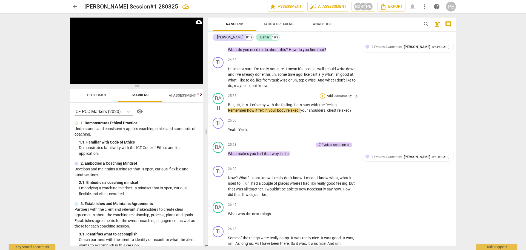
click at [322, 93] on div "+" at bounding box center [322, 95] width 5 height 5
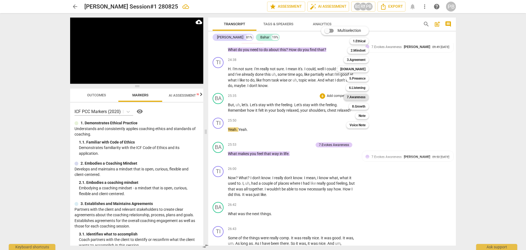
click at [355, 97] on b "7.Awareness" at bounding box center [356, 97] width 19 height 7
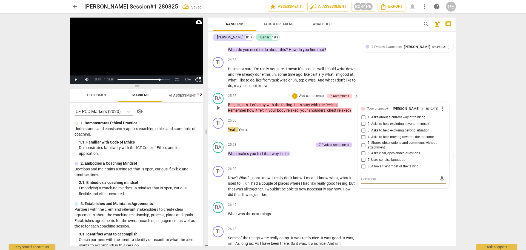
click at [365, 142] on input "5. Shares observations and comments without attachment" at bounding box center [363, 145] width 9 height 7
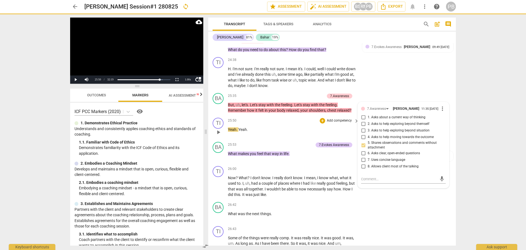
click at [219, 129] on span "play_arrow" at bounding box center [218, 132] width 7 height 7
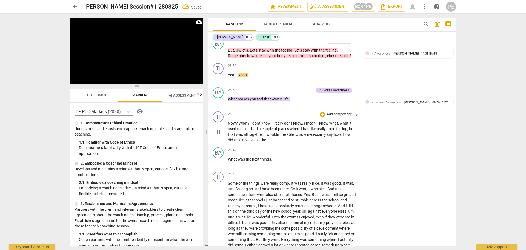
scroll to position [2607, 0]
click at [283, 87] on div "+" at bounding box center [283, 89] width 5 height 5
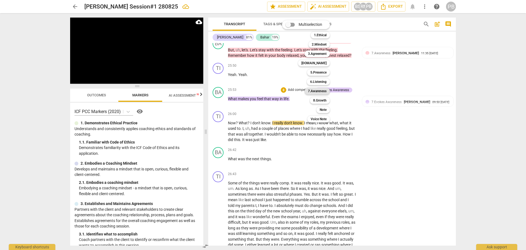
click at [320, 91] on b "7.Awareness" at bounding box center [317, 91] width 19 height 7
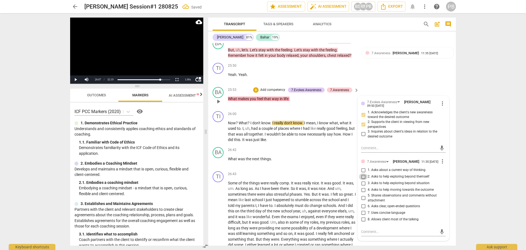
click at [363, 173] on input "2. Asks to help exploring beyond themself" at bounding box center [363, 176] width 9 height 7
click at [217, 128] on span "play_arrow" at bounding box center [218, 131] width 7 height 7
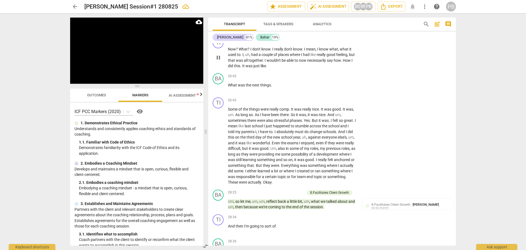
scroll to position [2690, 0]
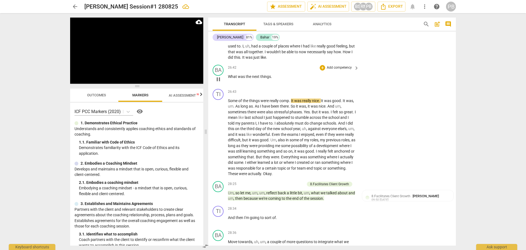
click at [324, 65] on div "+ Add competency" at bounding box center [336, 67] width 33 height 5
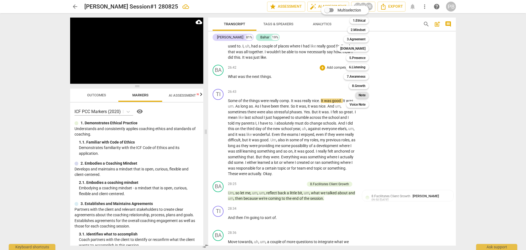
click at [360, 95] on b "Note" at bounding box center [362, 95] width 7 height 7
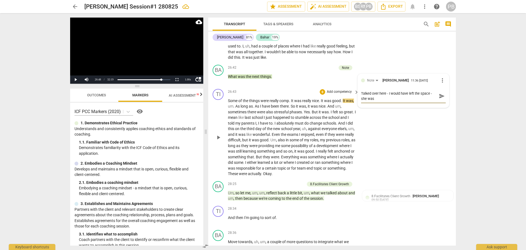
scroll to position [0, 0]
click at [440, 93] on span "send" at bounding box center [442, 96] width 6 height 6
click at [217, 134] on span "play_arrow" at bounding box center [218, 137] width 7 height 7
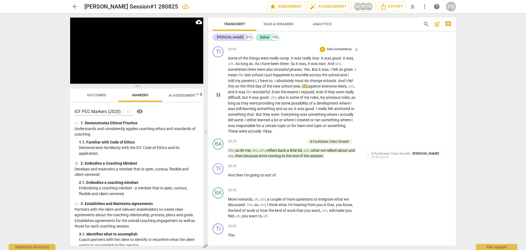
scroll to position [2744, 0]
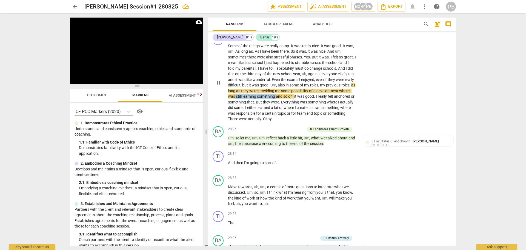
drag, startPoint x: 271, startPoint y: 78, endPoint x: 313, endPoint y: 78, distance: 42.2
click at [313, 78] on p "Some of the things were really comp . It was really nice . It was good . It was…" at bounding box center [292, 82] width 128 height 79
click at [324, 71] on icon "button" at bounding box center [324, 72] width 2 height 2
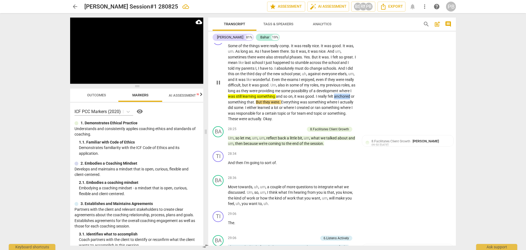
drag, startPoint x: 244, startPoint y: 81, endPoint x: 260, endPoint y: 82, distance: 15.9
click at [260, 82] on p "Some of the things were really comp . It was really nice . It was good . It was…" at bounding box center [292, 82] width 128 height 79
click at [274, 78] on icon "button" at bounding box center [273, 76] width 5 height 7
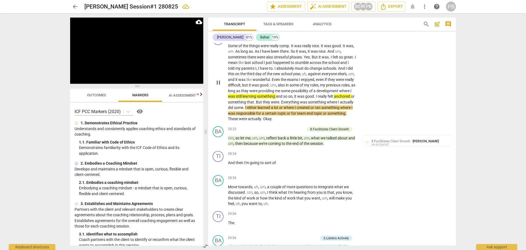
click at [228, 94] on div "play_arrow pause" at bounding box center [221, 82] width 14 height 75
drag, startPoint x: 229, startPoint y: 95, endPoint x: 271, endPoint y: 95, distance: 42.2
click at [271, 95] on p "Some of the things were really comp . It was really nice . It was good . It was…" at bounding box center [292, 82] width 128 height 79
click at [283, 88] on icon "button" at bounding box center [283, 89] width 2 height 2
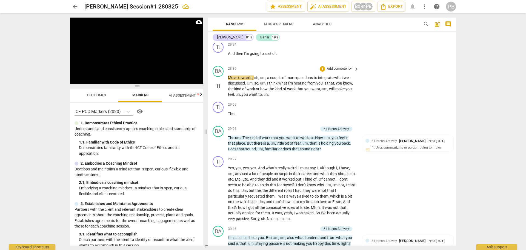
scroll to position [2854, 0]
click at [322, 65] on div "+" at bounding box center [322, 67] width 5 height 5
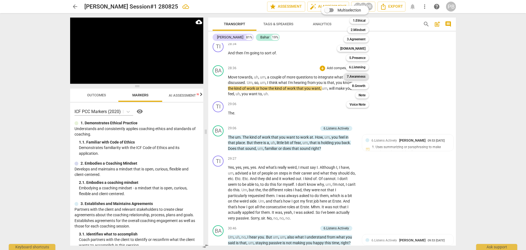
click at [352, 76] on b "7.Awareness" at bounding box center [356, 76] width 19 height 7
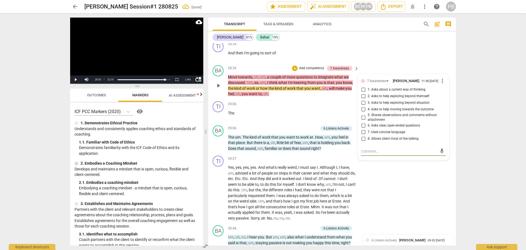
click at [362, 114] on input "5. Shares observations and comments without attachment" at bounding box center [363, 117] width 9 height 7
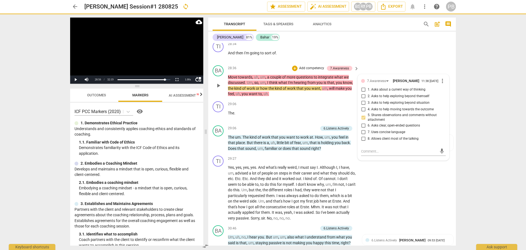
click at [220, 82] on span "play_arrow" at bounding box center [218, 85] width 7 height 7
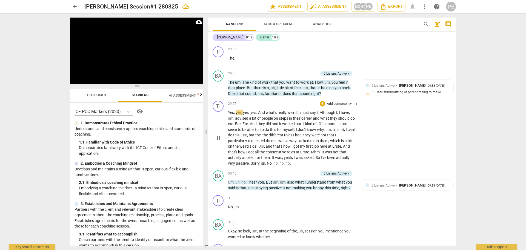
scroll to position [2936, 0]
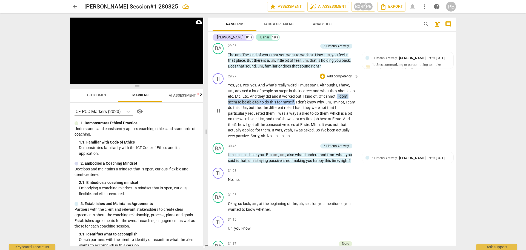
drag, startPoint x: 343, startPoint y: 77, endPoint x: 296, endPoint y: 84, distance: 47.6
click at [296, 84] on p "Yes , yes , yes , yes . And what's really weird , I must say I . Although I , I…" at bounding box center [292, 110] width 128 height 56
click at [309, 76] on icon "button" at bounding box center [309, 75] width 3 height 4
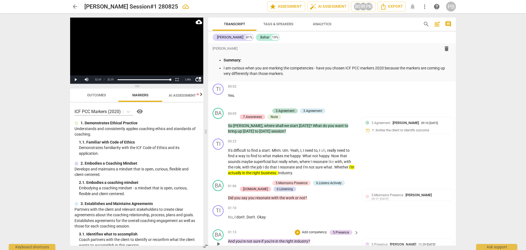
scroll to position [0, 0]
click at [294, 73] on p "I am curious when you are marking the competencies - have you chosen ICF PCC ma…" at bounding box center [337, 71] width 228 height 11
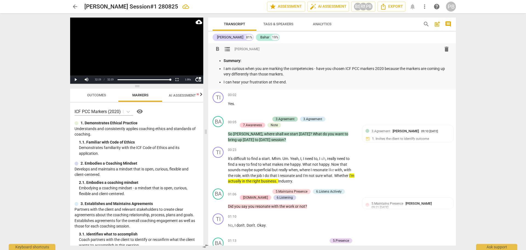
click at [293, 81] on p "I can hear your frustration at the end." at bounding box center [337, 82] width 228 height 6
